Goal: Task Accomplishment & Management: Manage account settings

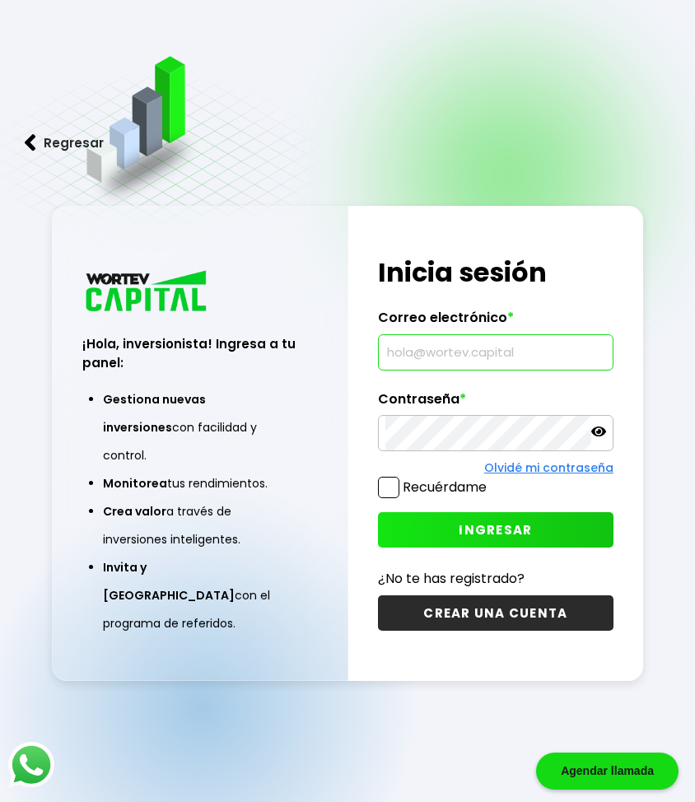
type input "sierra.rea@outlook.com"
click at [420, 487] on label "Recuérdame" at bounding box center [445, 487] width 84 height 19
click at [490, 479] on input "Recuérdame" at bounding box center [490, 479] width 0 height 0
click at [443, 532] on button "INGRESAR" at bounding box center [496, 529] width 236 height 35
click at [412, 535] on button "INGRESAR" at bounding box center [496, 529] width 236 height 35
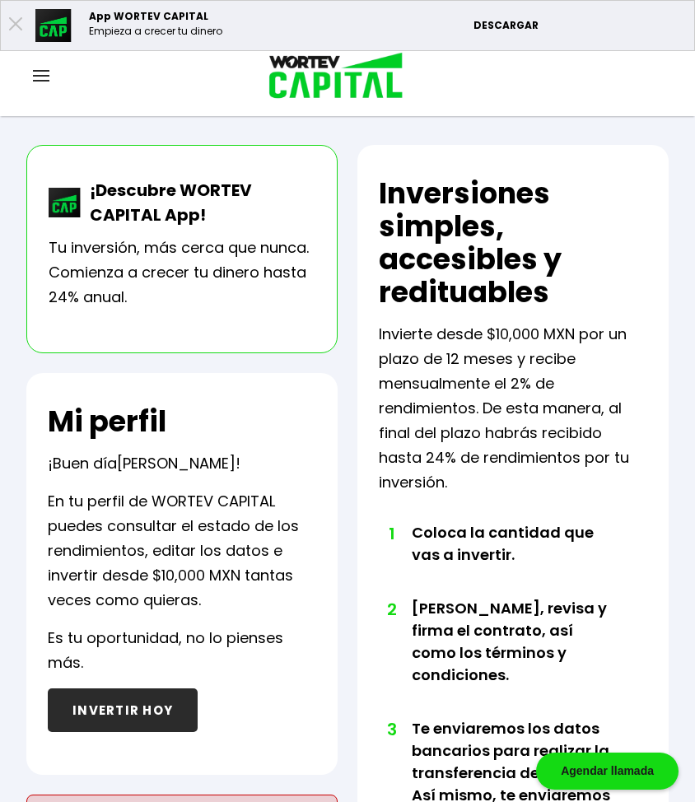
click at [19, 63] on div "Cuenta Editar perfil Cerrar sesión" at bounding box center [347, 77] width 695 height 54
click at [29, 73] on div at bounding box center [41, 77] width 82 height 21
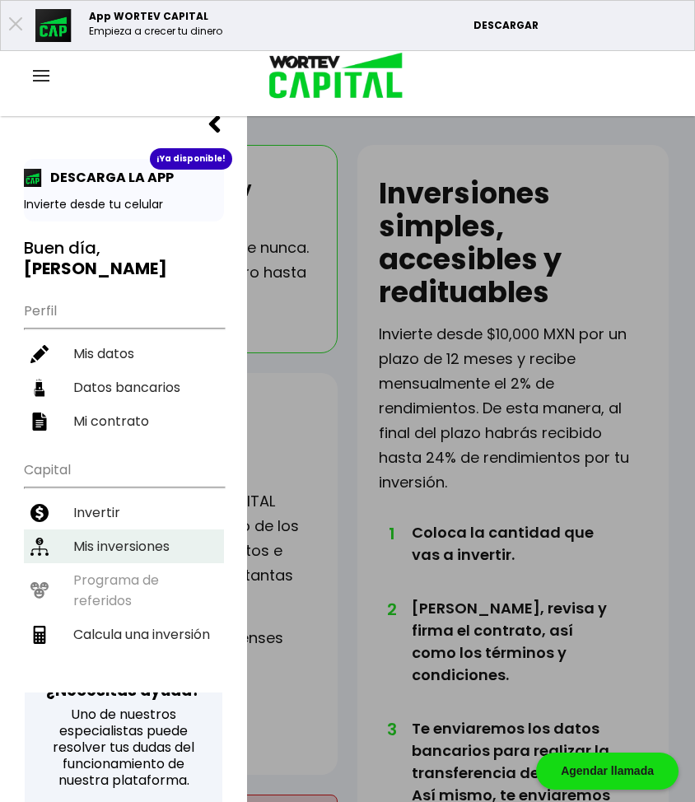
click at [136, 530] on li "Mis inversiones" at bounding box center [124, 547] width 200 height 34
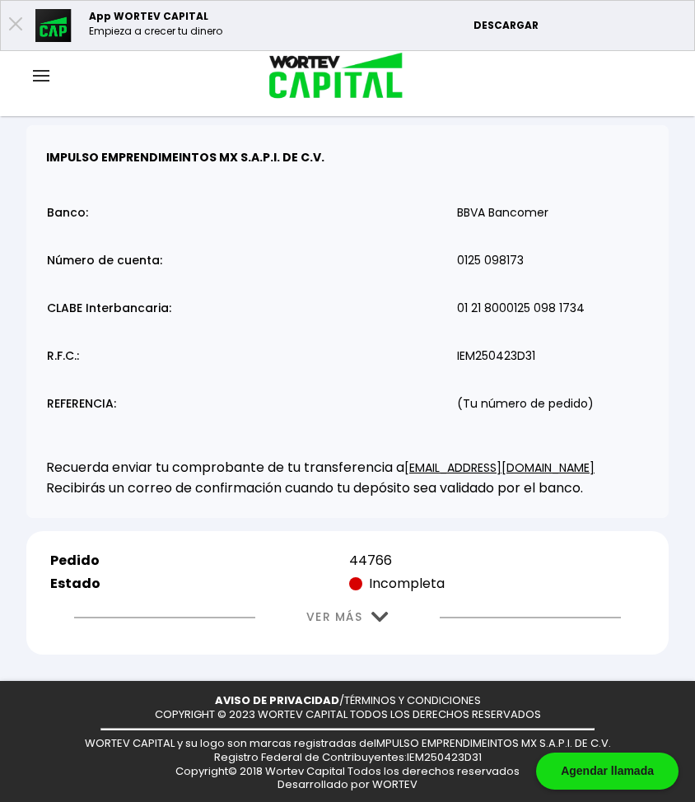
click at [313, 615] on link "VER MÁS" at bounding box center [334, 617] width 56 height 17
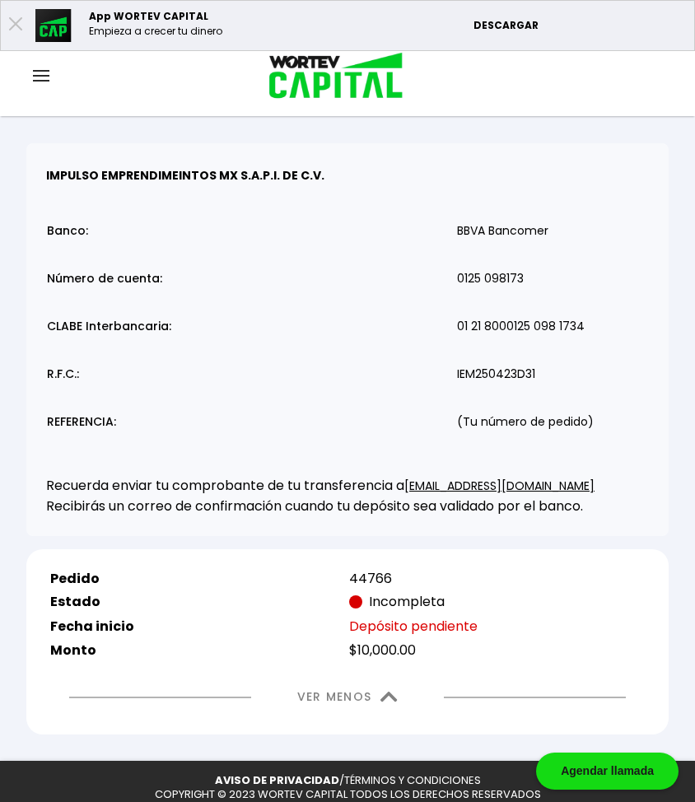
scroll to position [105, 0]
